Goal: Task Accomplishment & Management: Manage account settings

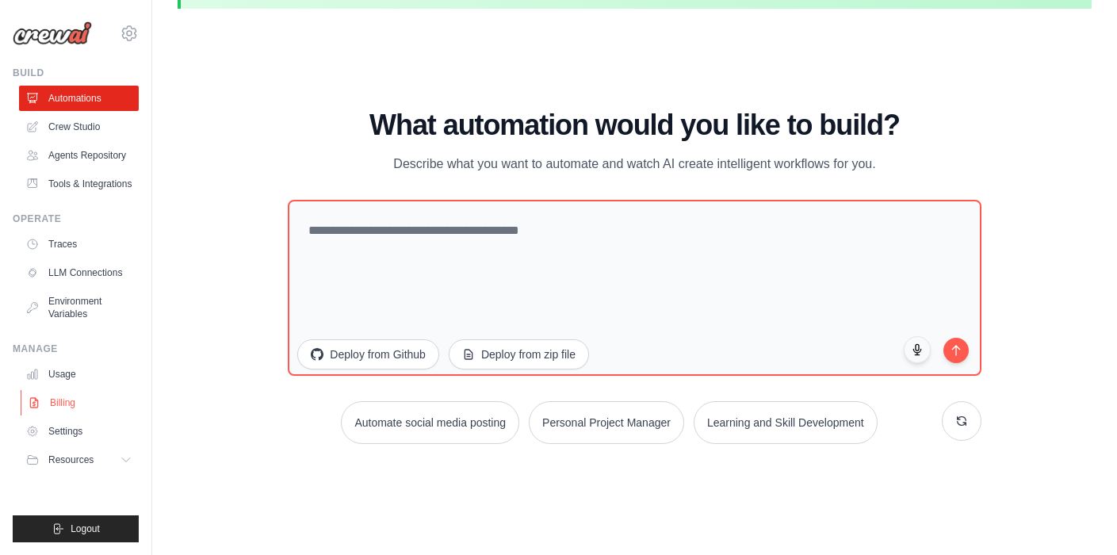
scroll to position [55, 0]
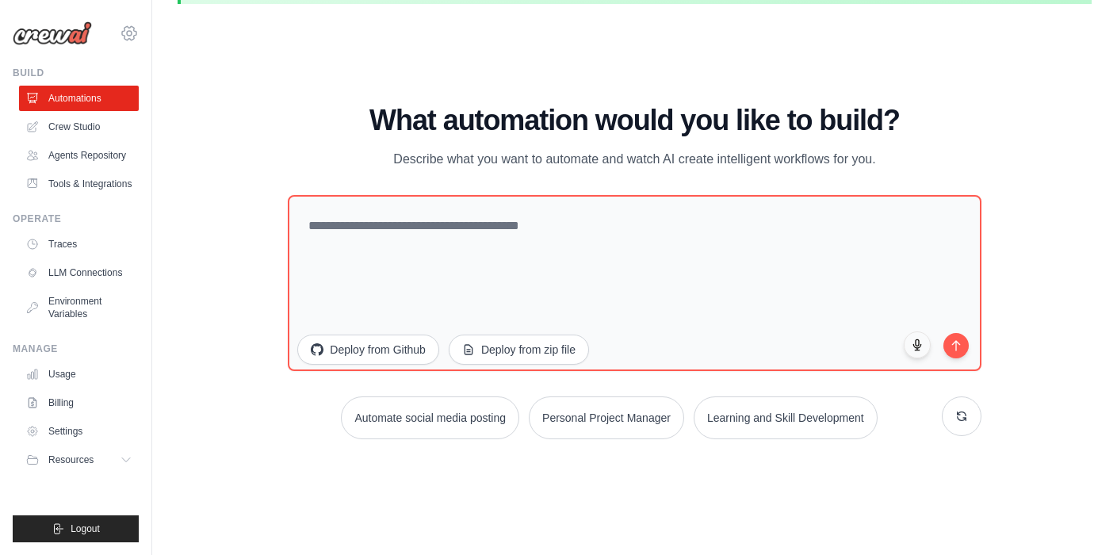
click at [128, 28] on icon at bounding box center [129, 32] width 14 height 13
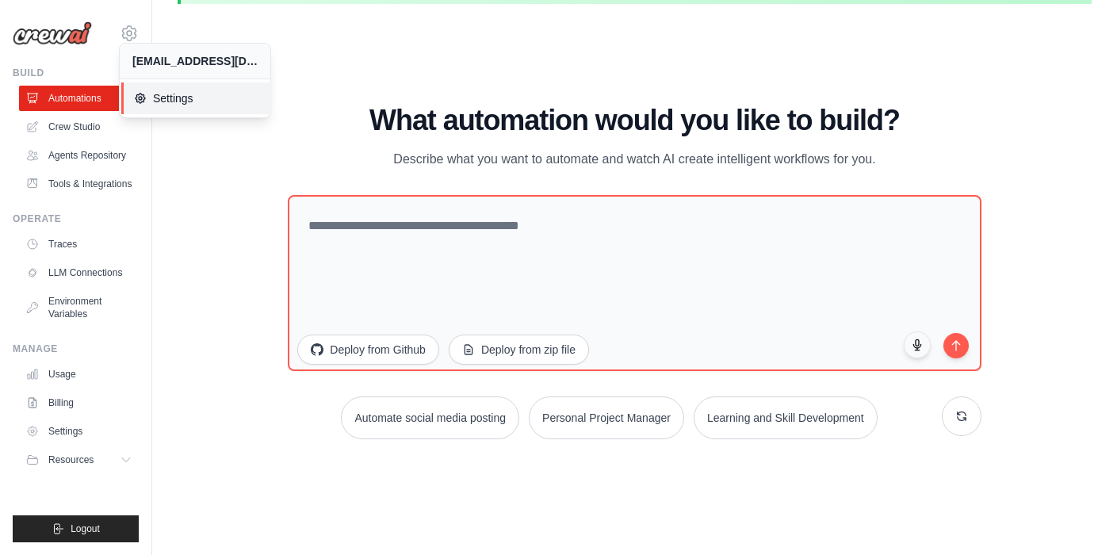
click at [174, 95] on span "Settings" at bounding box center [196, 98] width 125 height 16
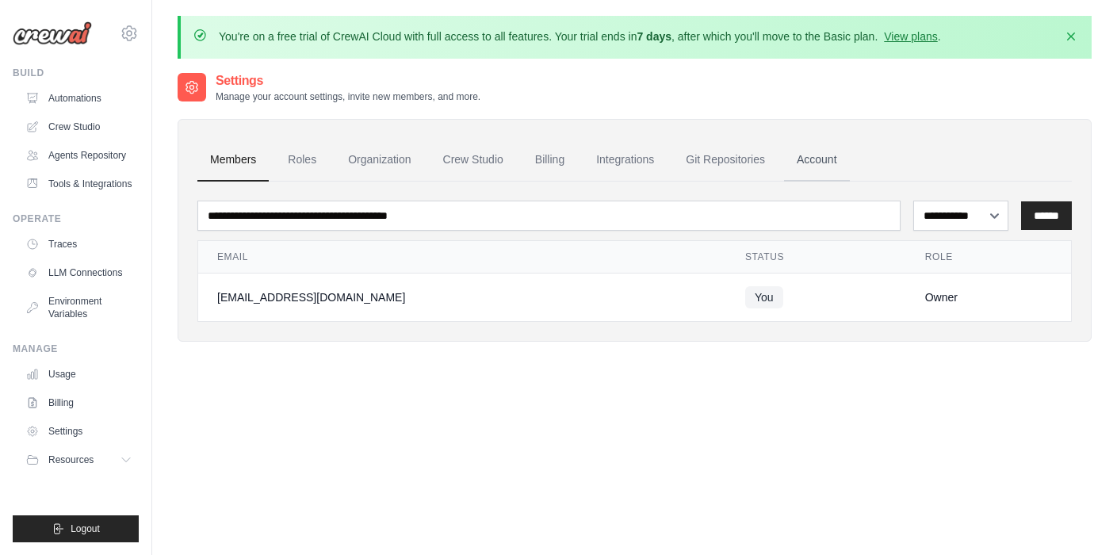
click at [819, 147] on link "Account" at bounding box center [817, 160] width 66 height 43
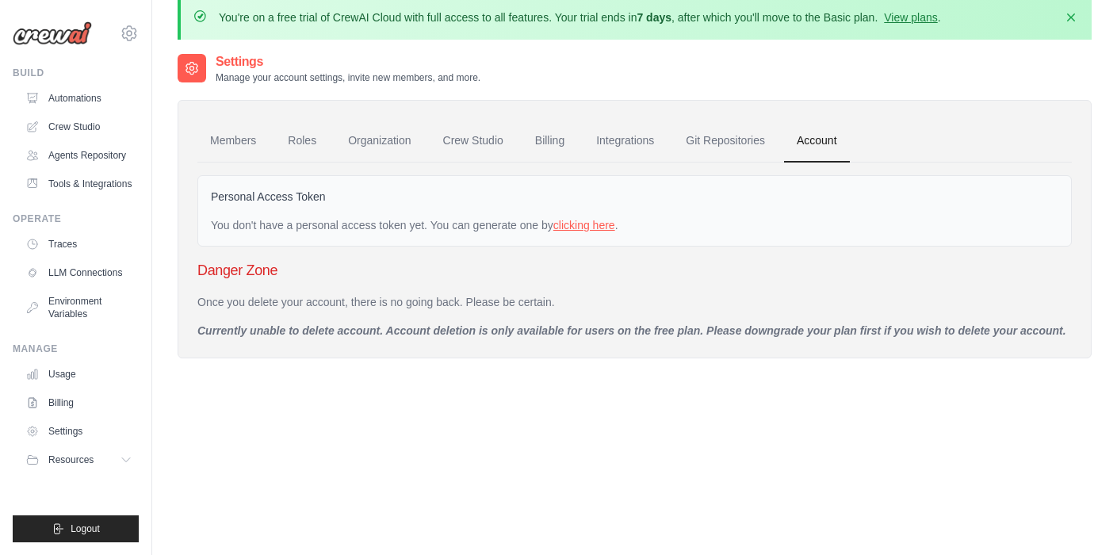
scroll to position [21, 0]
click at [101, 525] on button "Logout" at bounding box center [76, 528] width 126 height 27
